Goal: Obtain resource: Obtain resource

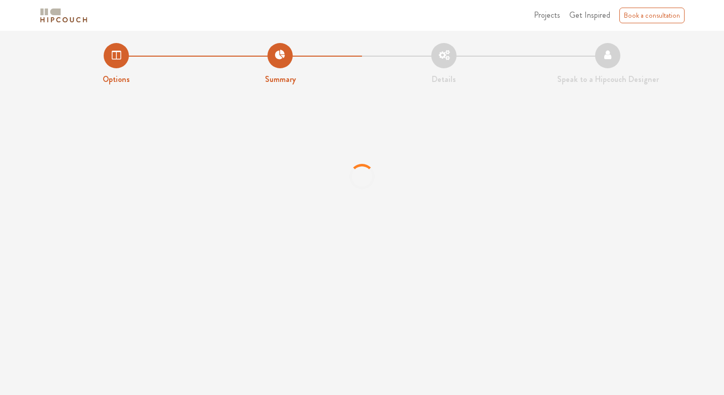
click at [116, 55] on li "Options" at bounding box center [116, 64] width 164 height 42
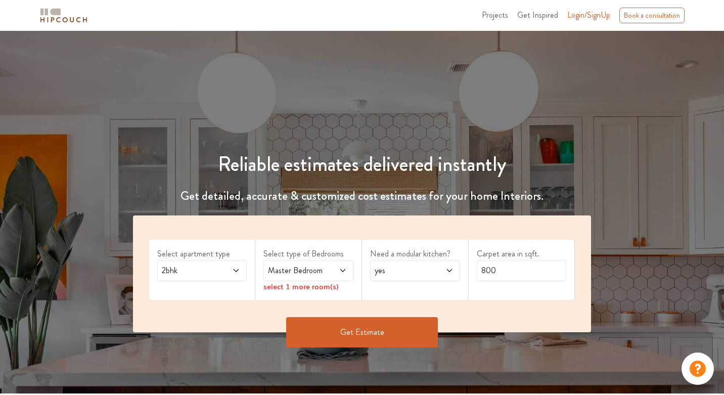
click at [581, 16] on span "Login/SignUp" at bounding box center [588, 15] width 43 height 12
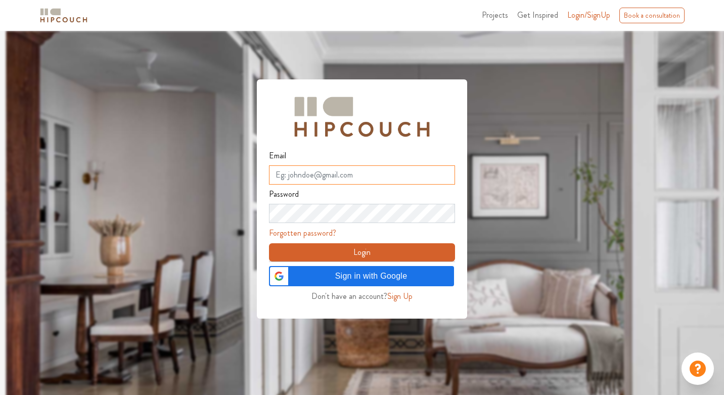
type input "refoli3347@fursee.com"
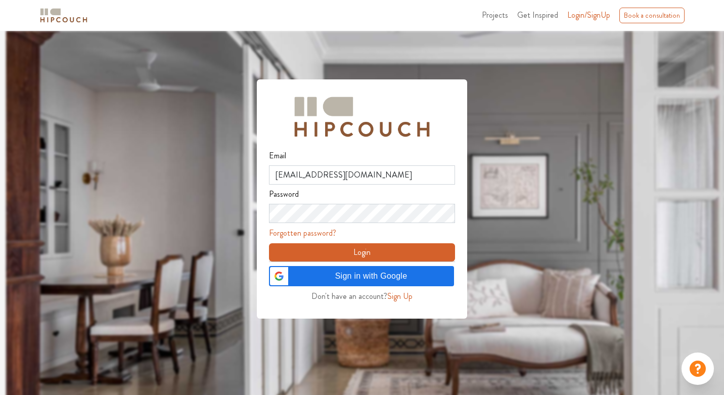
click at [339, 255] on button "Login" at bounding box center [362, 252] width 186 height 18
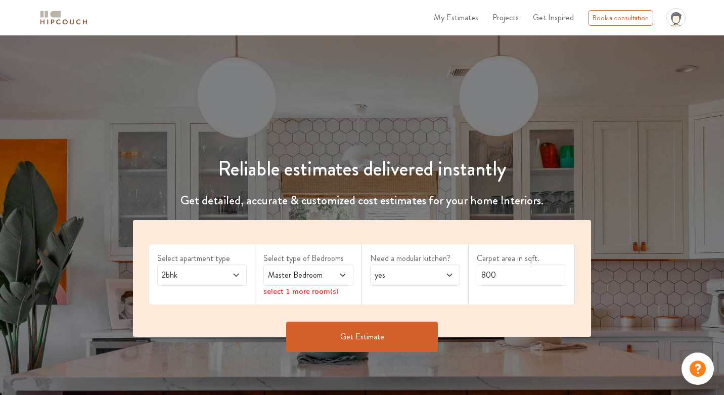
click at [449, 271] on icon at bounding box center [450, 275] width 8 height 8
click at [402, 325] on button "Get Estimate" at bounding box center [362, 337] width 152 height 30
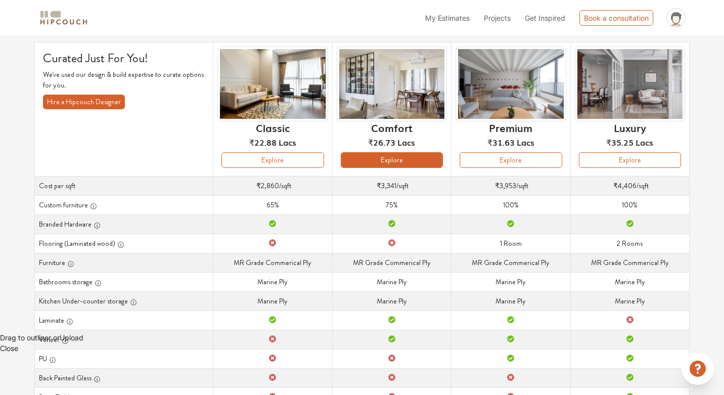
scroll to position [65, 0]
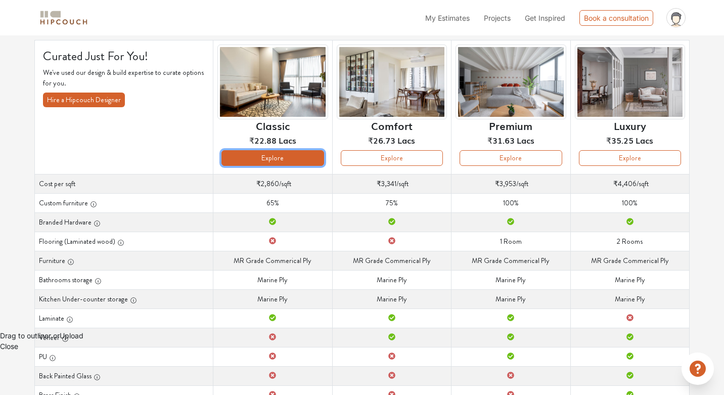
click at [280, 157] on button "Explore" at bounding box center [273, 158] width 102 height 16
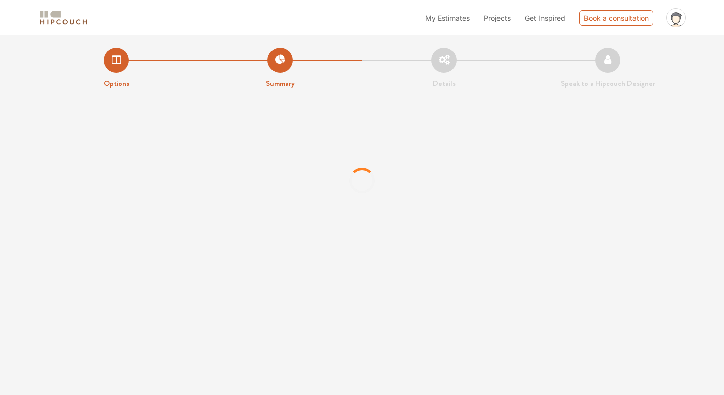
click at [116, 59] on li "Options" at bounding box center [116, 69] width 164 height 42
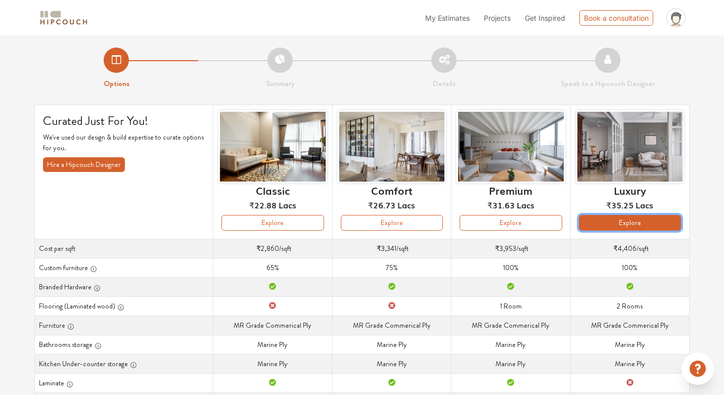
click at [656, 222] on button "Explore" at bounding box center [630, 223] width 102 height 16
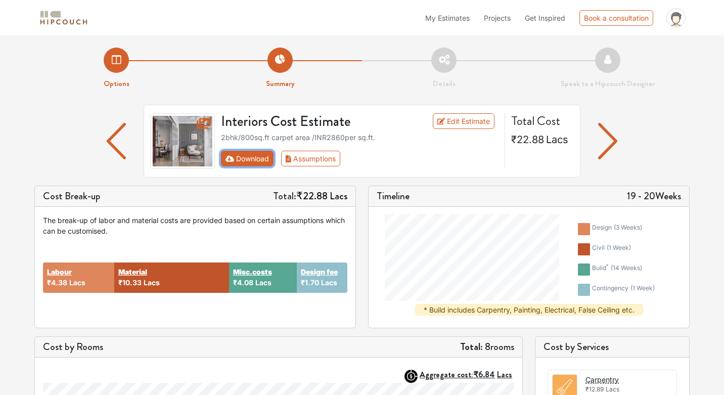
click at [253, 160] on button "Download" at bounding box center [247, 159] width 53 height 16
click at [608, 137] on img "button" at bounding box center [608, 141] width 20 height 36
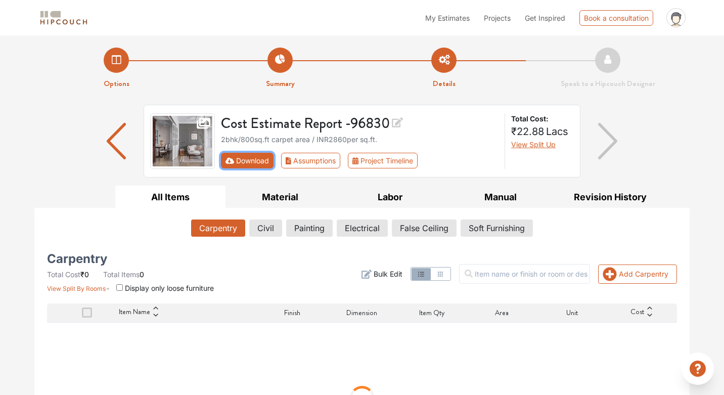
click at [250, 156] on button "Download" at bounding box center [247, 161] width 53 height 16
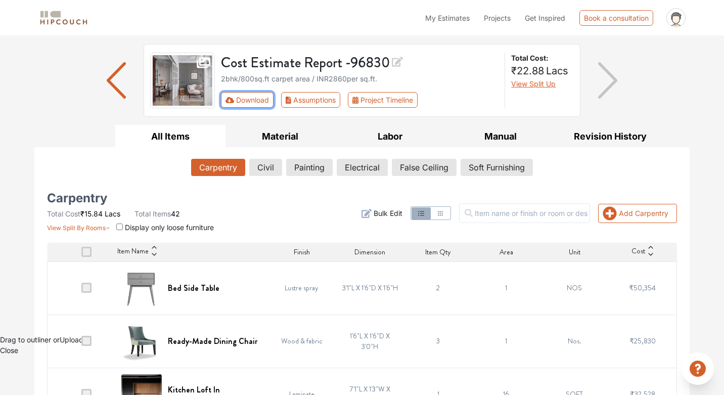
scroll to position [62, 0]
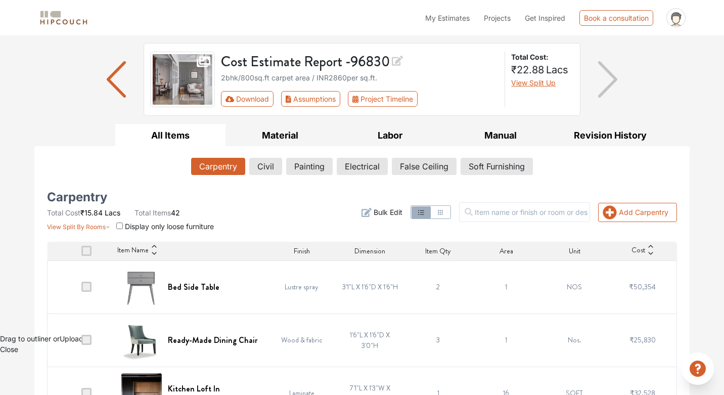
click at [173, 220] on section "View Split By Rooms Display only loose furniture" at bounding box center [130, 225] width 167 height 14
click at [145, 227] on span "Display only loose furniture" at bounding box center [169, 226] width 89 height 9
click at [122, 224] on input "checkbox" at bounding box center [119, 226] width 7 height 7
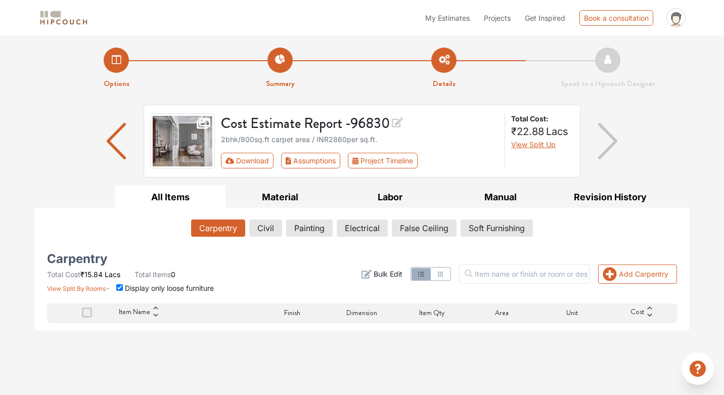
click at [118, 287] on input "checkbox" at bounding box center [119, 287] width 7 height 7
checkbox input "false"
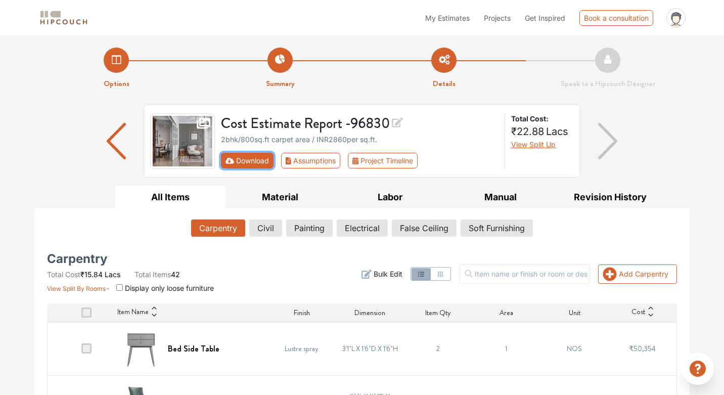
click at [244, 160] on button "Download" at bounding box center [247, 161] width 53 height 16
click at [248, 155] on button "Download" at bounding box center [247, 161] width 53 height 16
click at [668, 118] on div "Cost Estimate Report - 96830 2bhk / 800 sq.ft carpet area / INR 2860 per sq.ft.…" at bounding box center [361, 145] width 655 height 81
click at [114, 144] on img "button" at bounding box center [117, 141] width 20 height 36
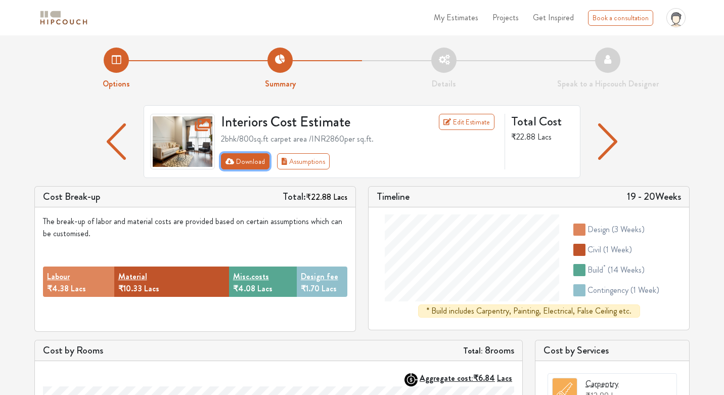
click at [254, 162] on button "Download" at bounding box center [245, 161] width 49 height 16
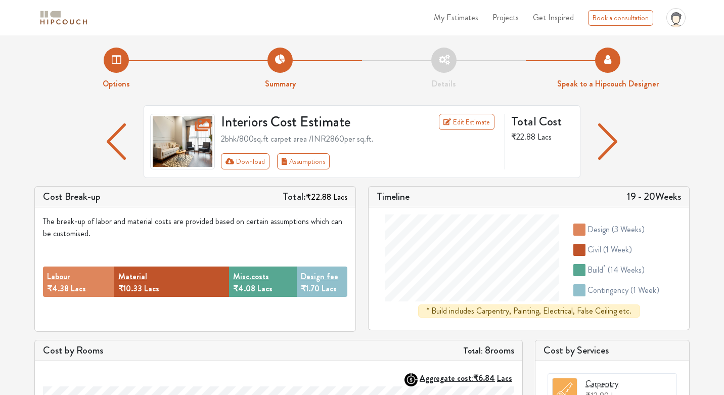
click at [653, 68] on li "Speak to a Hipcouch Designer" at bounding box center [608, 69] width 164 height 42
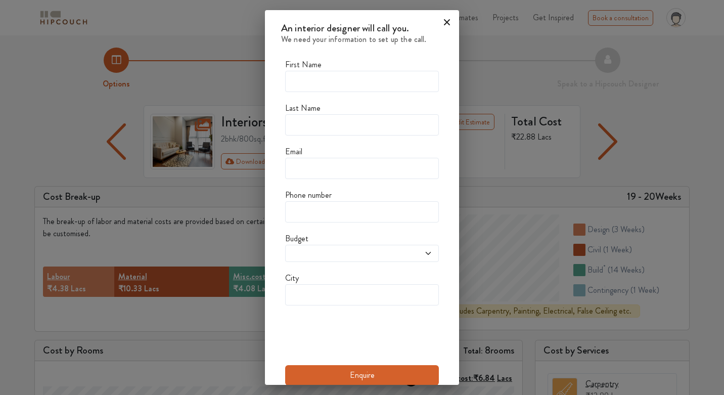
click at [444, 24] on icon at bounding box center [447, 22] width 16 height 16
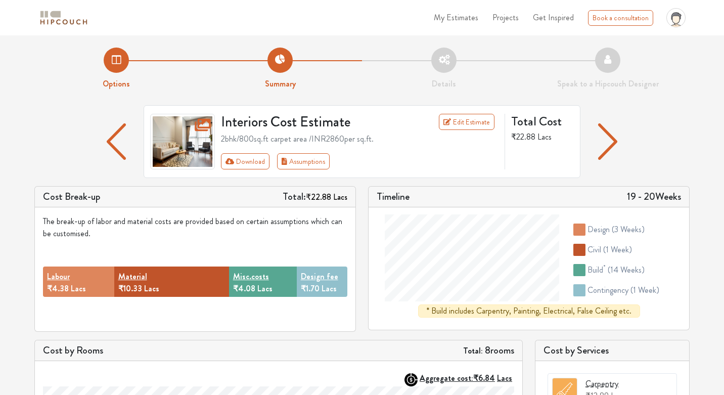
click at [448, 59] on li "Details" at bounding box center [444, 69] width 164 height 42
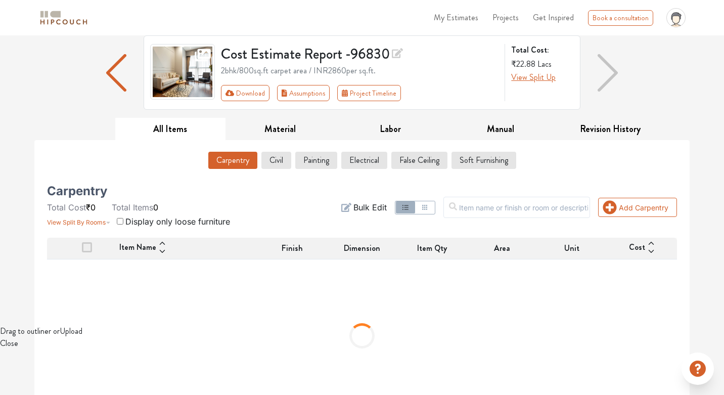
scroll to position [69, 0]
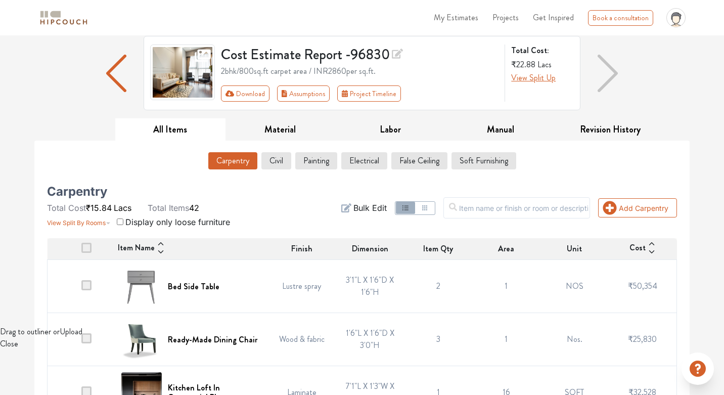
click at [651, 80] on div "Cost Estimate Report - 96830 2bhk / 800 sq.ft carpet area / INR 2860 per sq.ft.…" at bounding box center [361, 77] width 655 height 82
click at [605, 78] on img "button" at bounding box center [608, 73] width 20 height 37
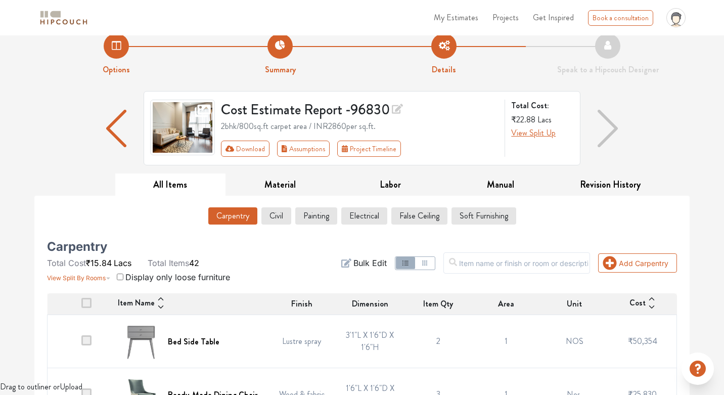
scroll to position [0, 0]
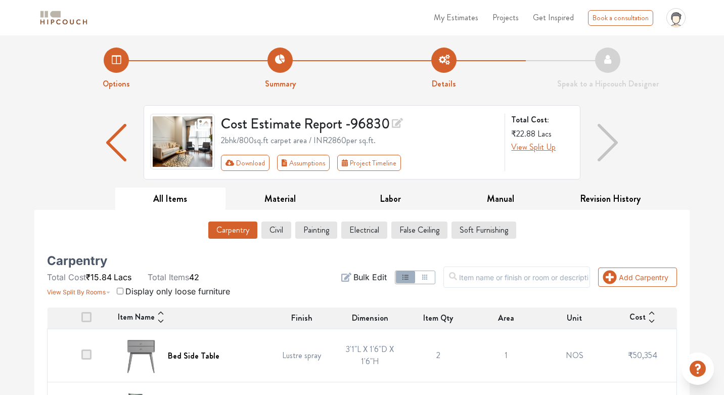
click at [615, 137] on img "button" at bounding box center [608, 142] width 20 height 37
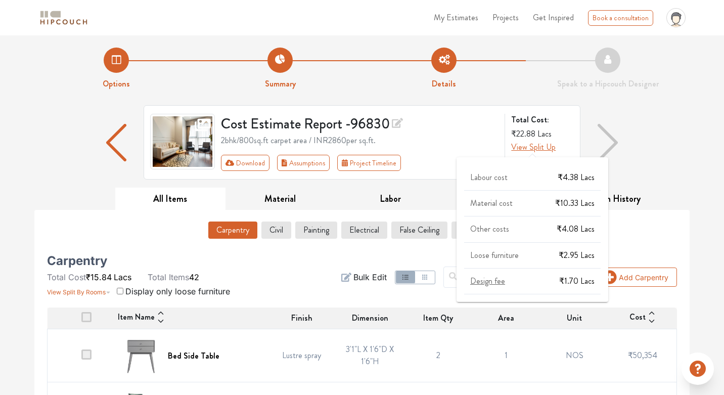
click at [541, 149] on span "View Split Up" at bounding box center [533, 147] width 45 height 12
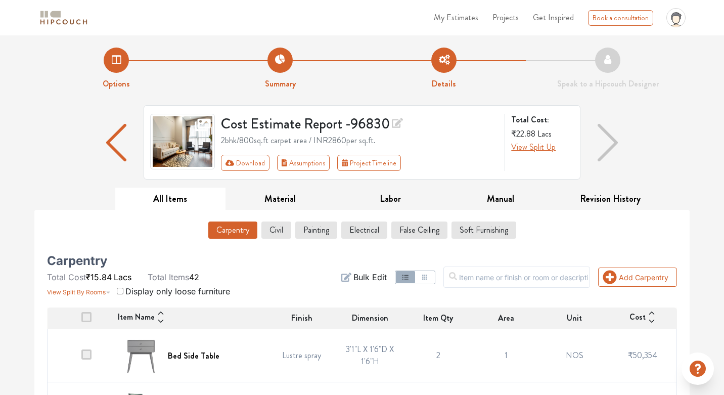
click at [611, 137] on img "button" at bounding box center [608, 142] width 20 height 37
